Goal: Information Seeking & Learning: Learn about a topic

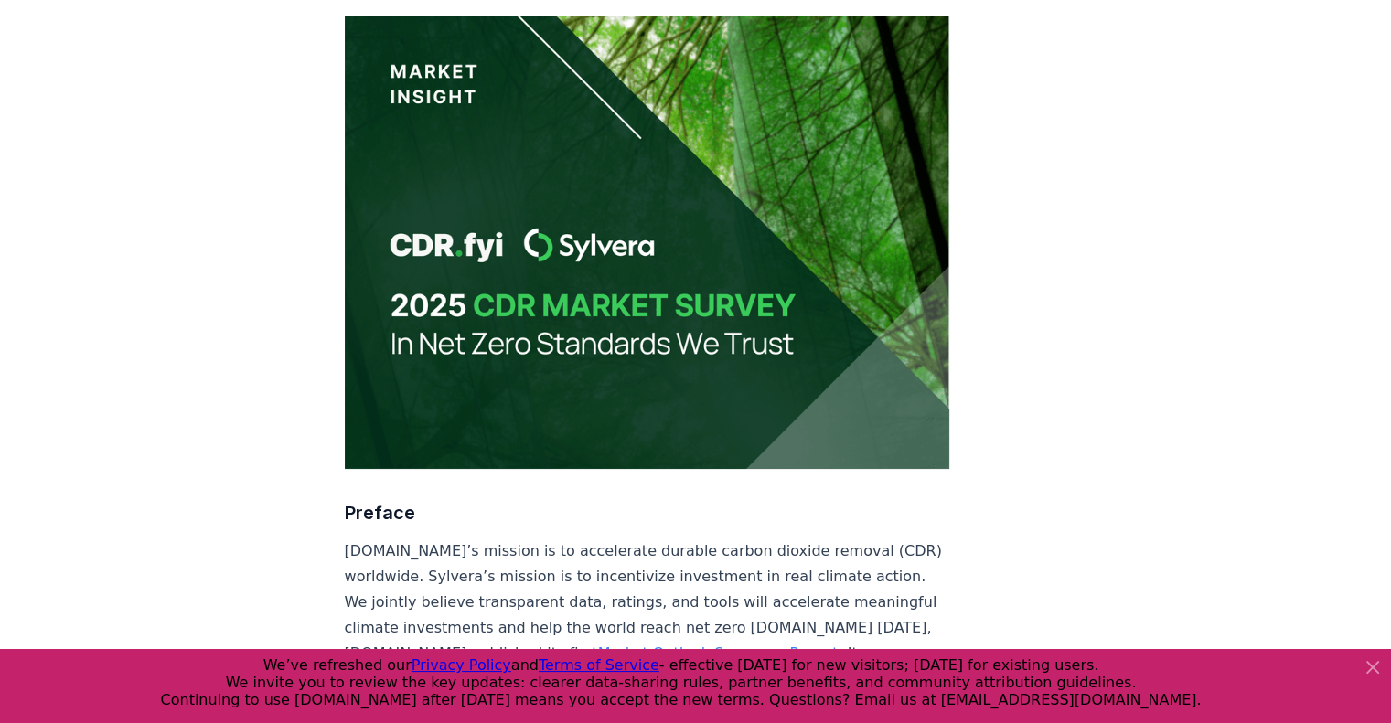
scroll to position [219, 0]
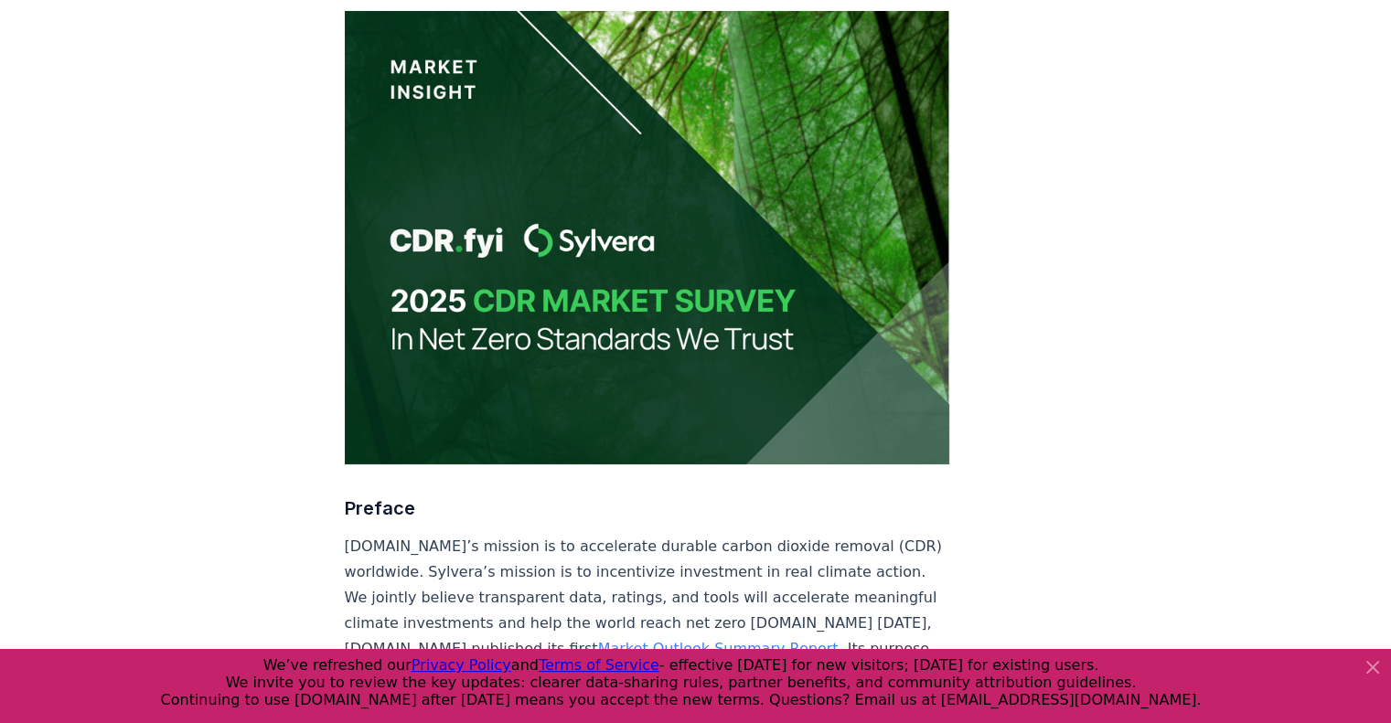
click at [1367, 672] on icon at bounding box center [1372, 667] width 11 height 11
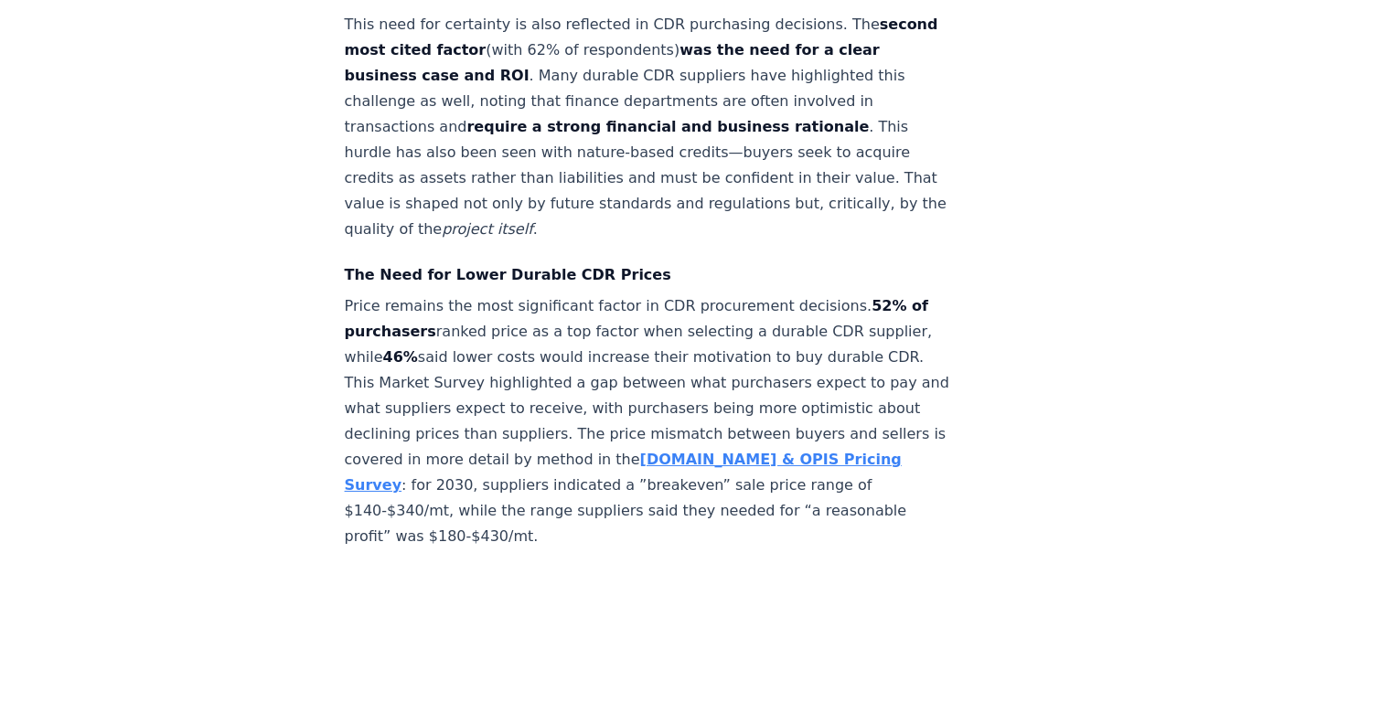
scroll to position [6028, 0]
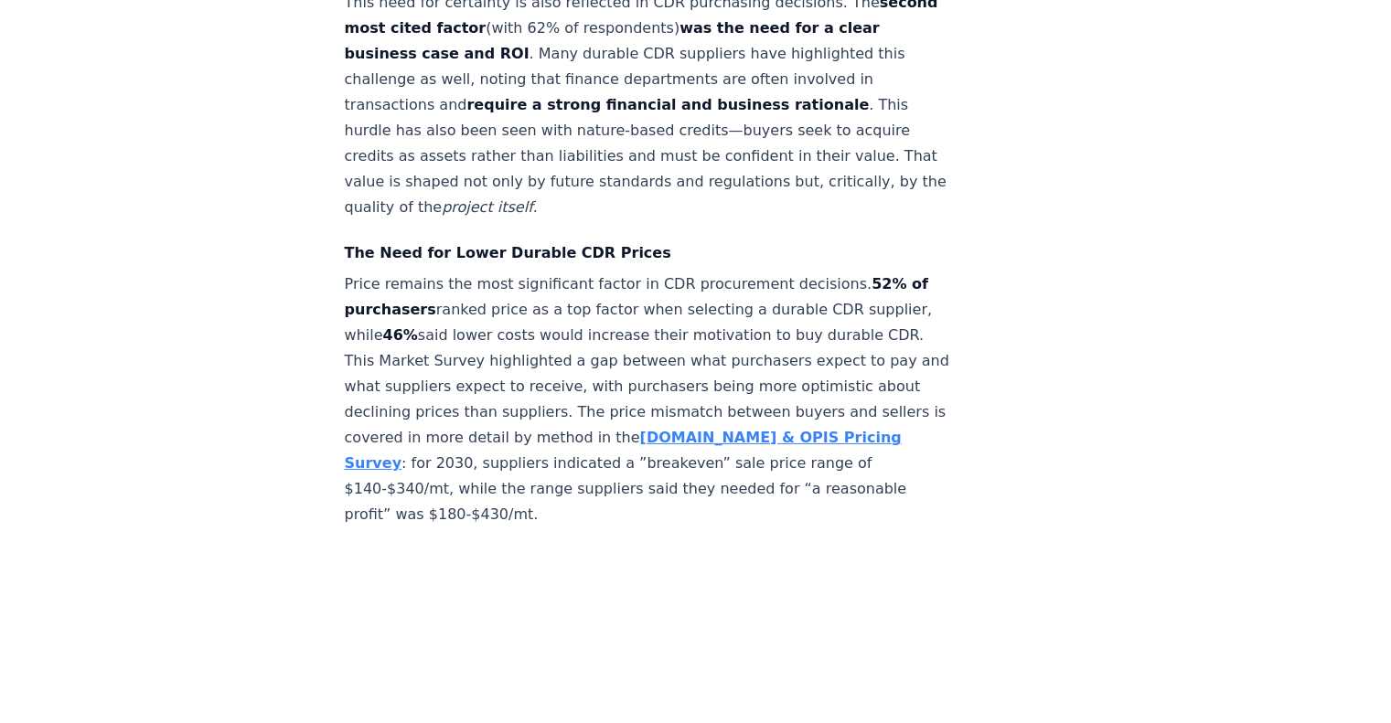
click at [777, 455] on strong "[DOMAIN_NAME] & OPIS Pricing Survey" at bounding box center [623, 450] width 557 height 43
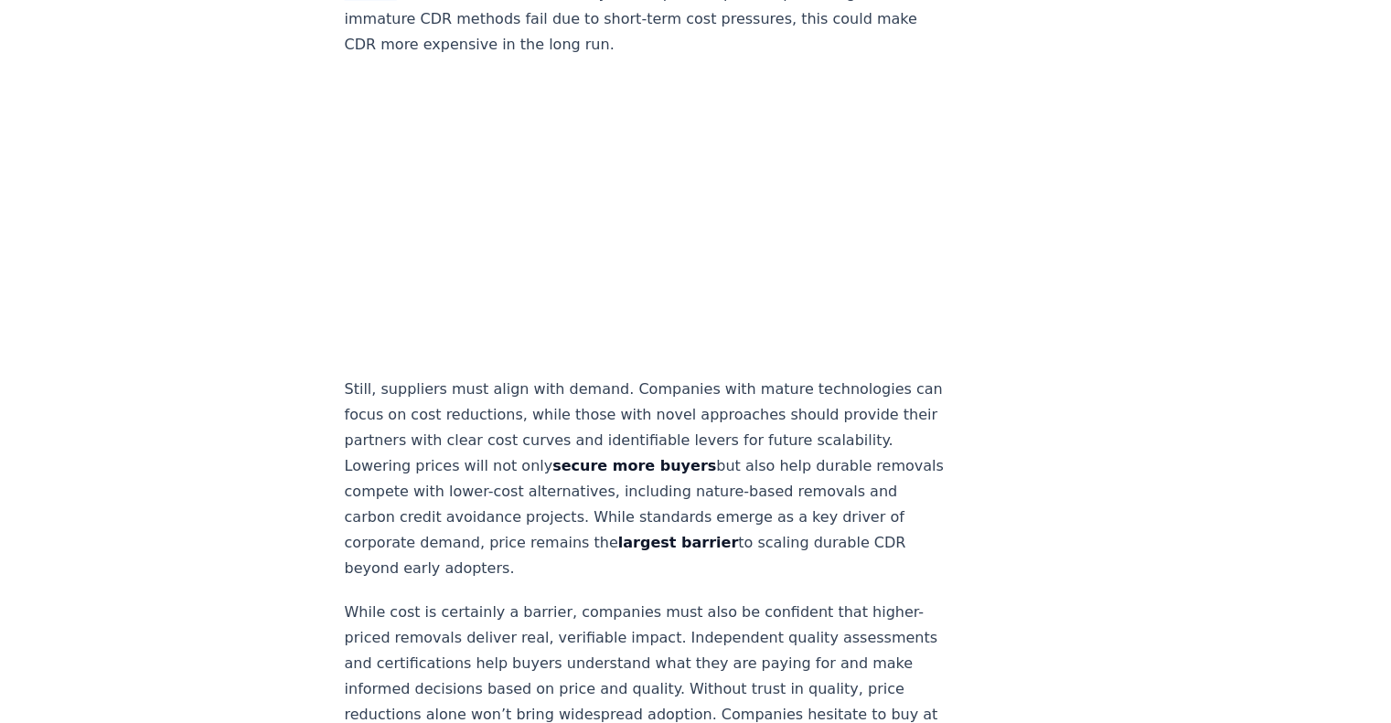
scroll to position [10053, 0]
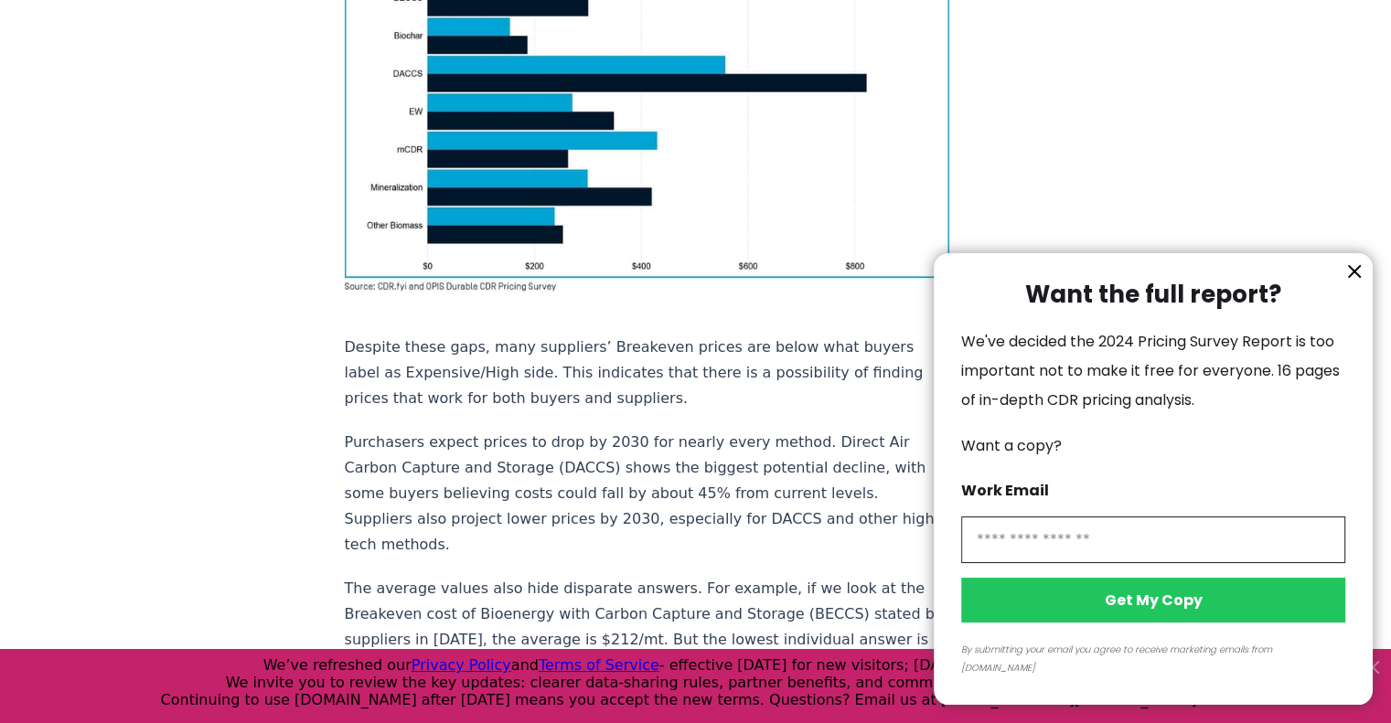
scroll to position [1925, 0]
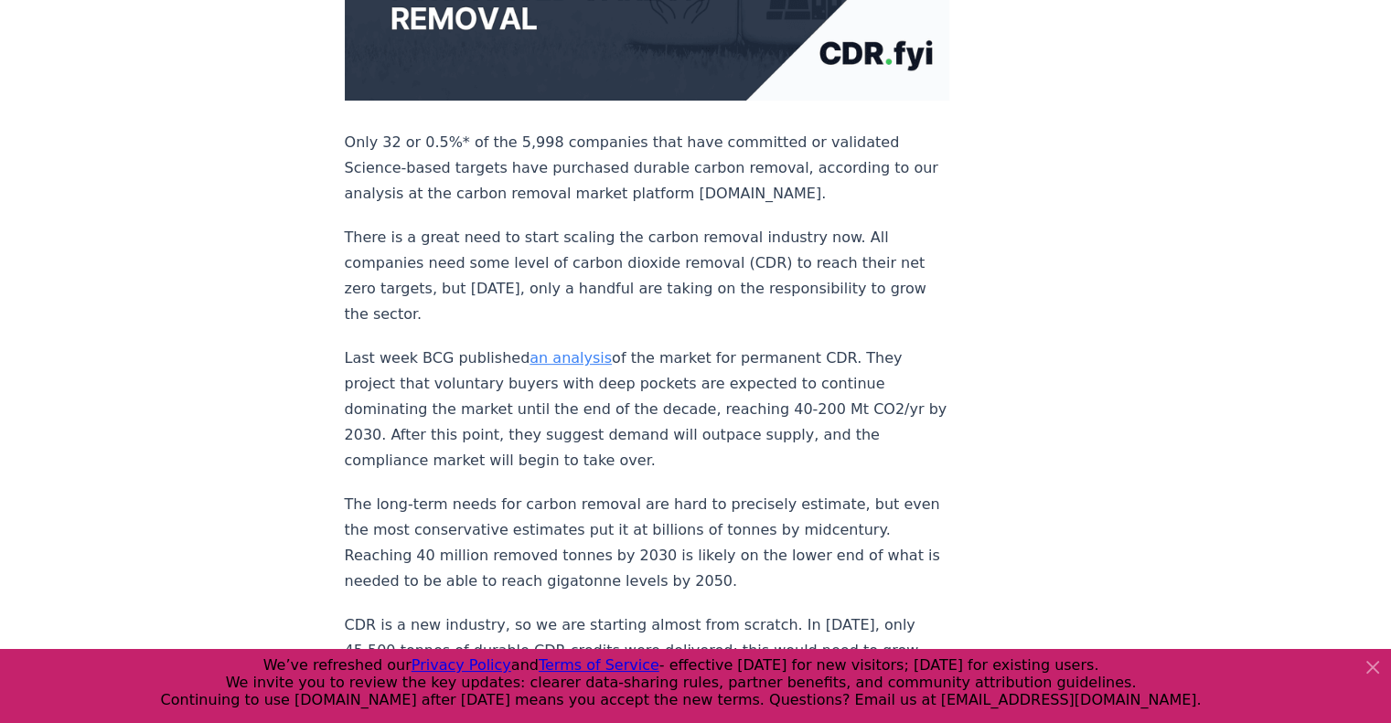
scroll to position [593, 0]
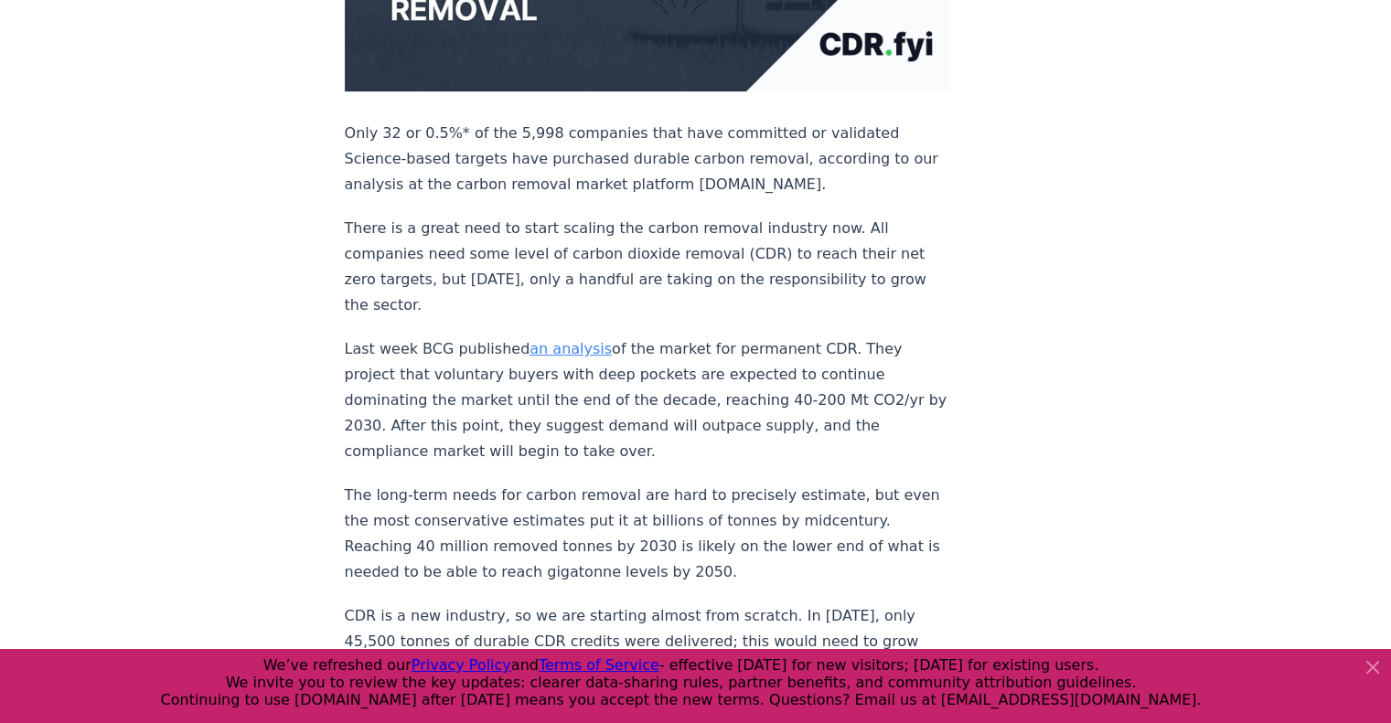
click at [550, 340] on link "an analysis" at bounding box center [570, 348] width 82 height 17
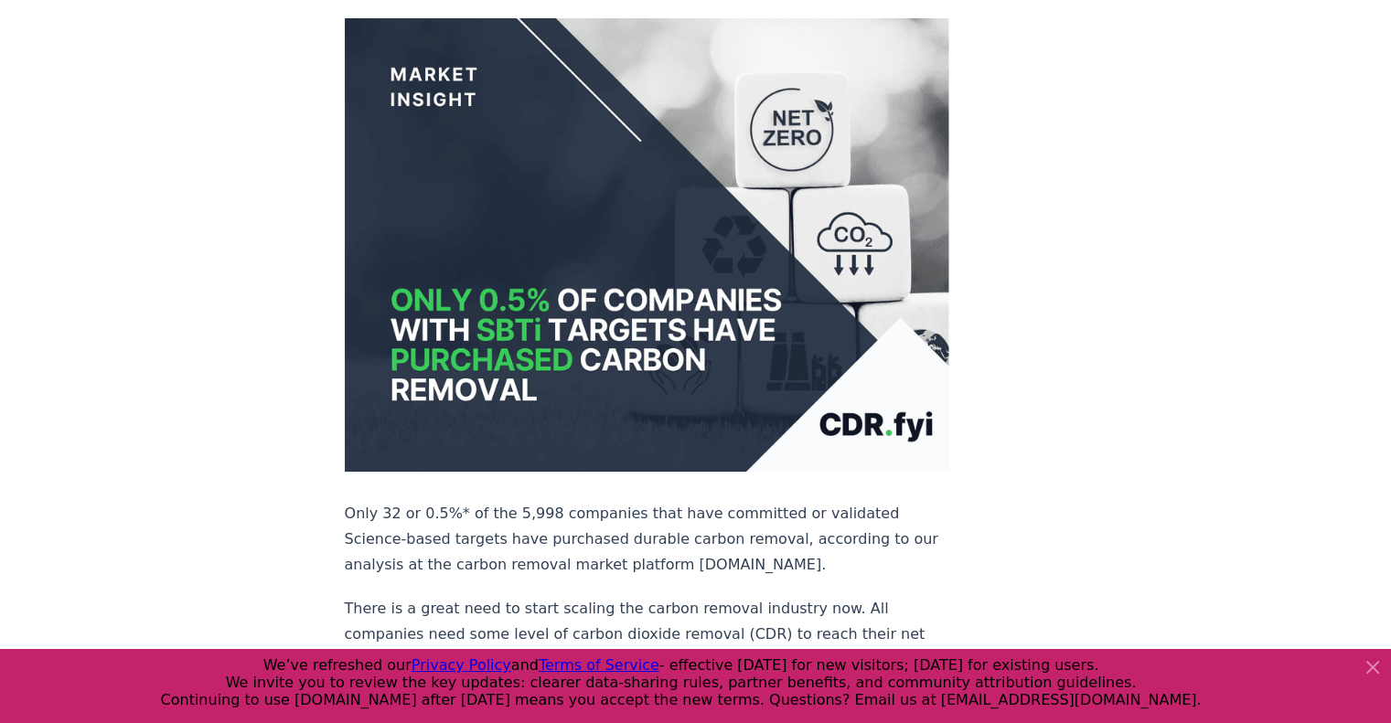
scroll to position [0, 0]
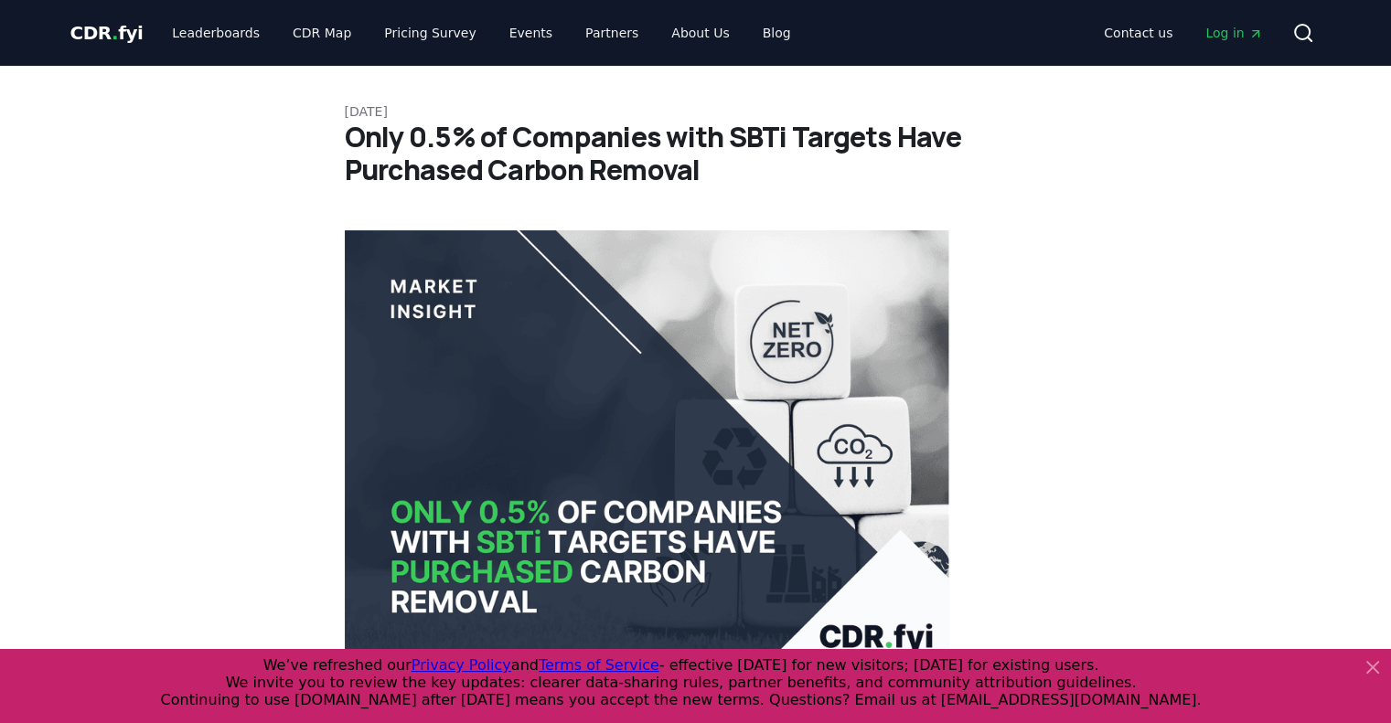
click at [523, 145] on h1 "Only 0.5% of Companies with SBTi Targets Have Purchased Carbon Removal" at bounding box center [696, 154] width 702 height 66
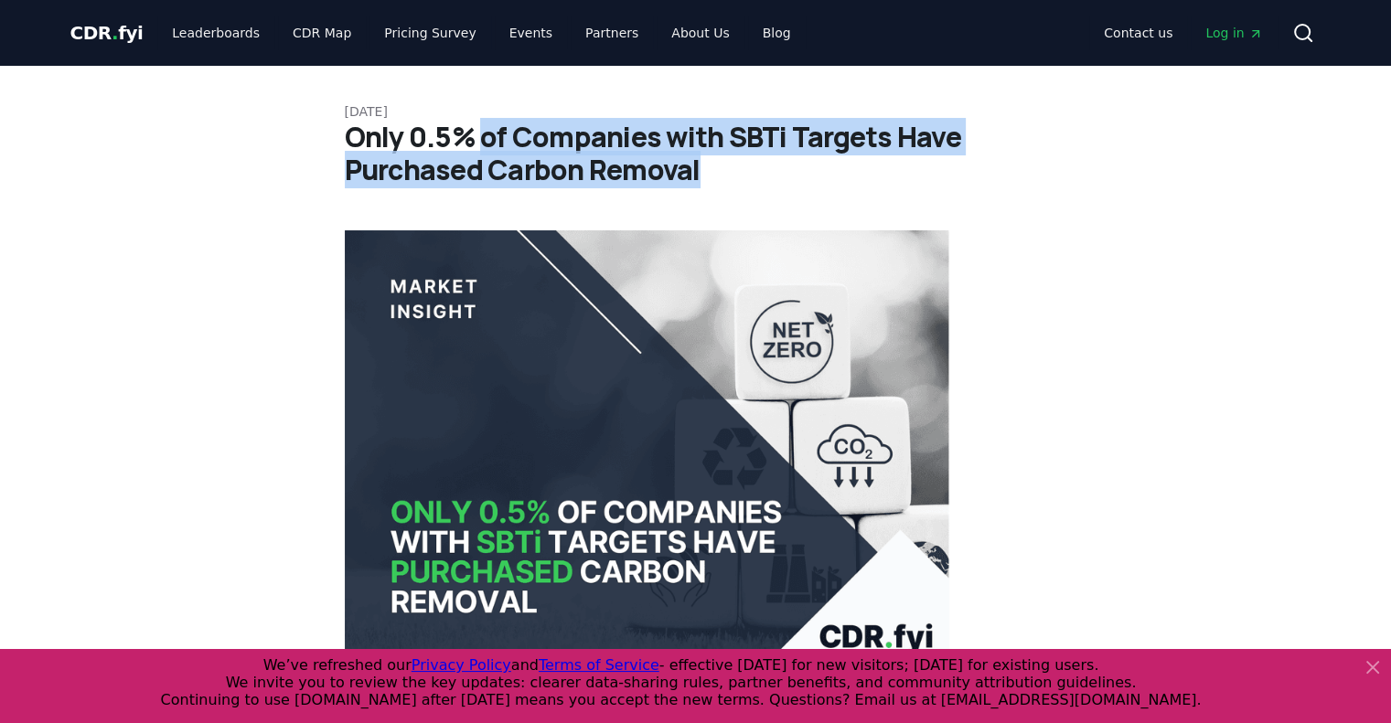
drag, startPoint x: 486, startPoint y: 135, endPoint x: 701, endPoint y: 175, distance: 219.4
click at [701, 175] on h1 "Only 0.5% of Companies with SBTi Targets Have Purchased Carbon Removal" at bounding box center [696, 154] width 702 height 66
copy h1 "of Companies with SBTi Targets Have Purchased Carbon Removal"
drag, startPoint x: 410, startPoint y: 138, endPoint x: 717, endPoint y: 166, distance: 308.5
click at [717, 166] on h1 "Only 0.5% of Companies with SBTi Targets Have Purchased Carbon Removal" at bounding box center [696, 154] width 702 height 66
